Goal: Task Accomplishment & Management: Manage account settings

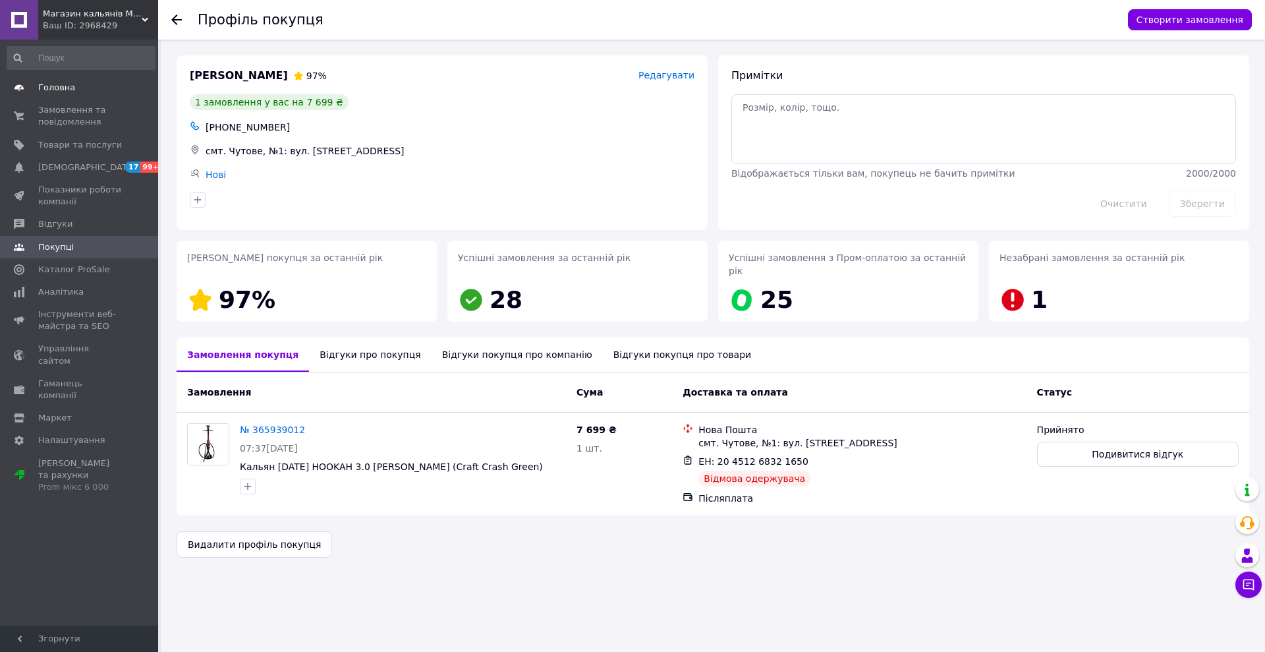
drag, startPoint x: 0, startPoint y: 0, endPoint x: 93, endPoint y: 86, distance: 126.8
click at [93, 86] on span "Головна" at bounding box center [80, 88] width 84 height 12
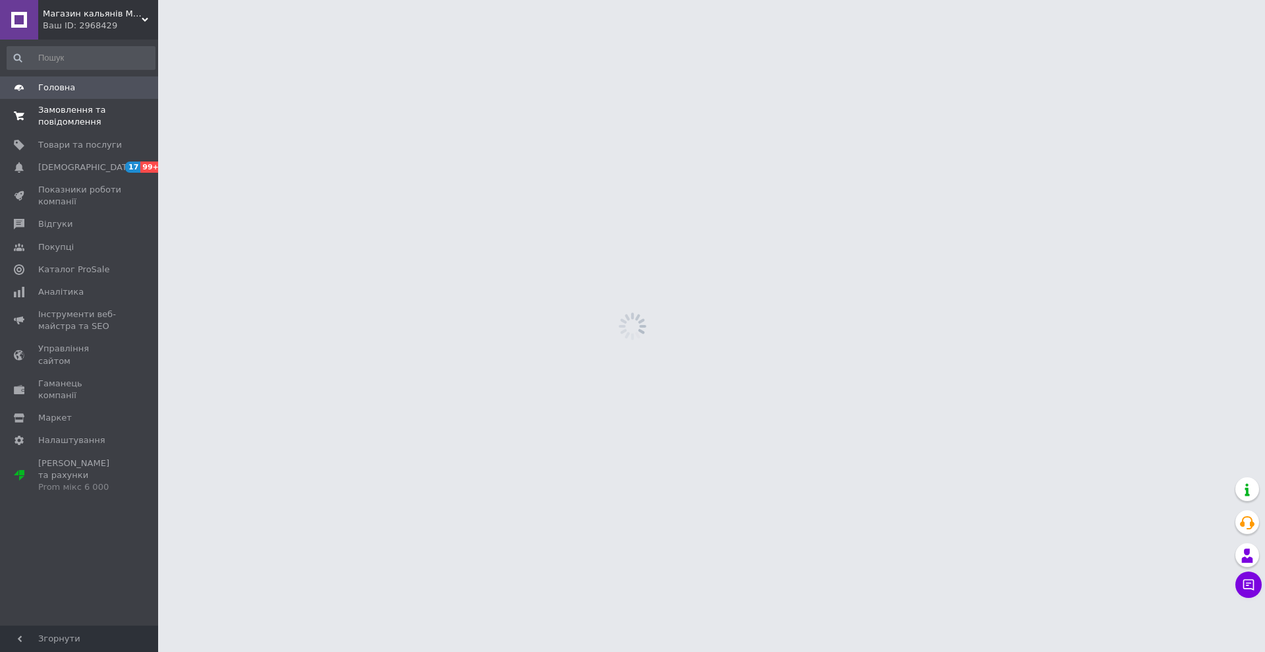
click at [74, 116] on span "Замовлення та повідомлення" at bounding box center [80, 116] width 84 height 24
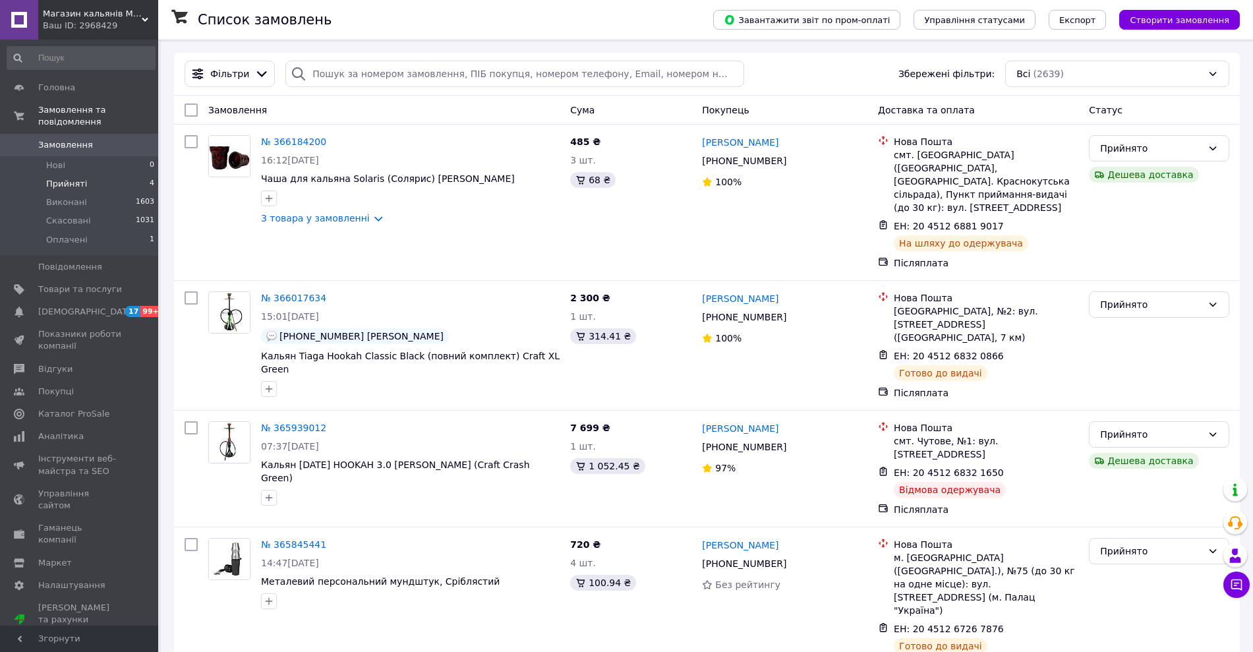
click at [76, 178] on span "Прийняті" at bounding box center [66, 184] width 41 height 12
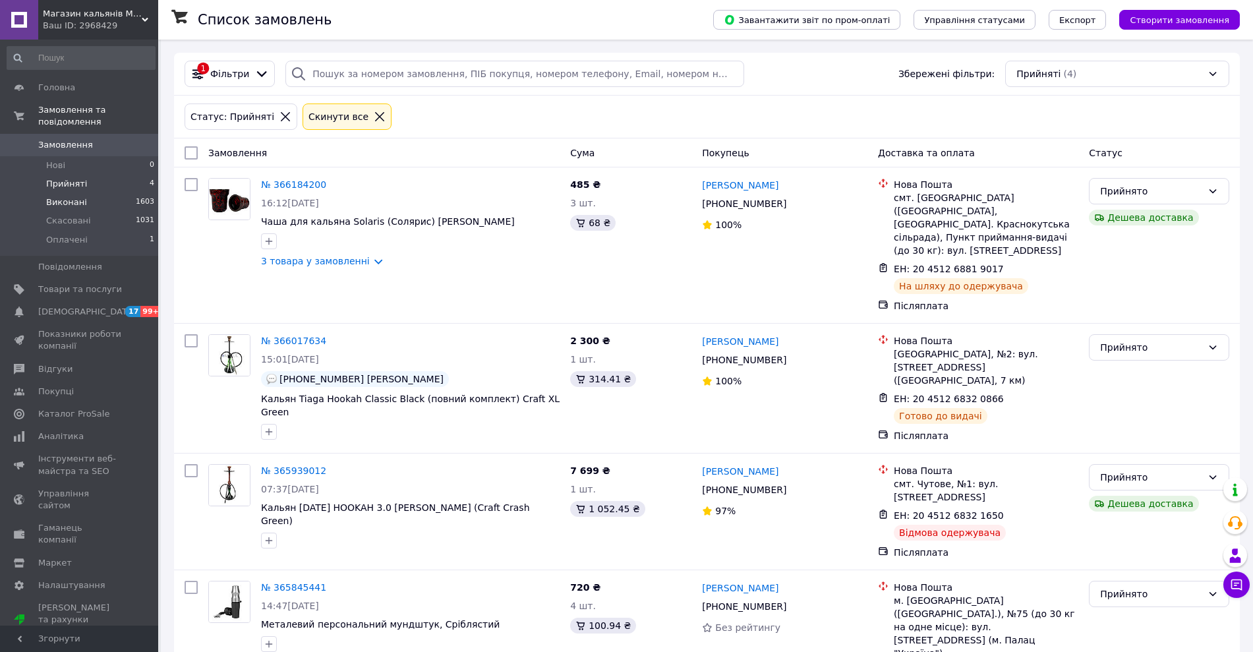
click at [69, 196] on span "Виконані" at bounding box center [66, 202] width 41 height 12
